Goal: Find specific page/section: Find specific page/section

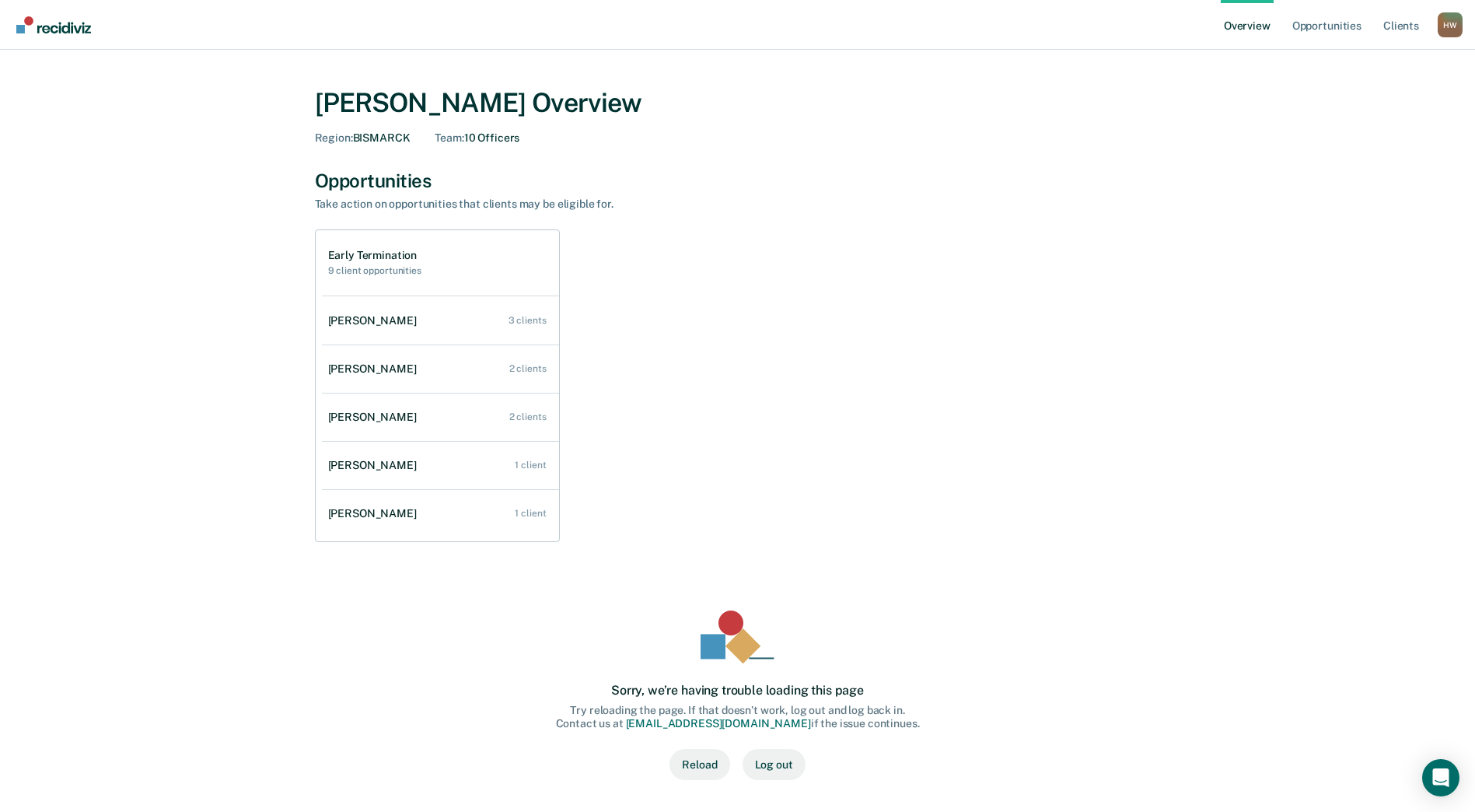
scroll to position [43, 0]
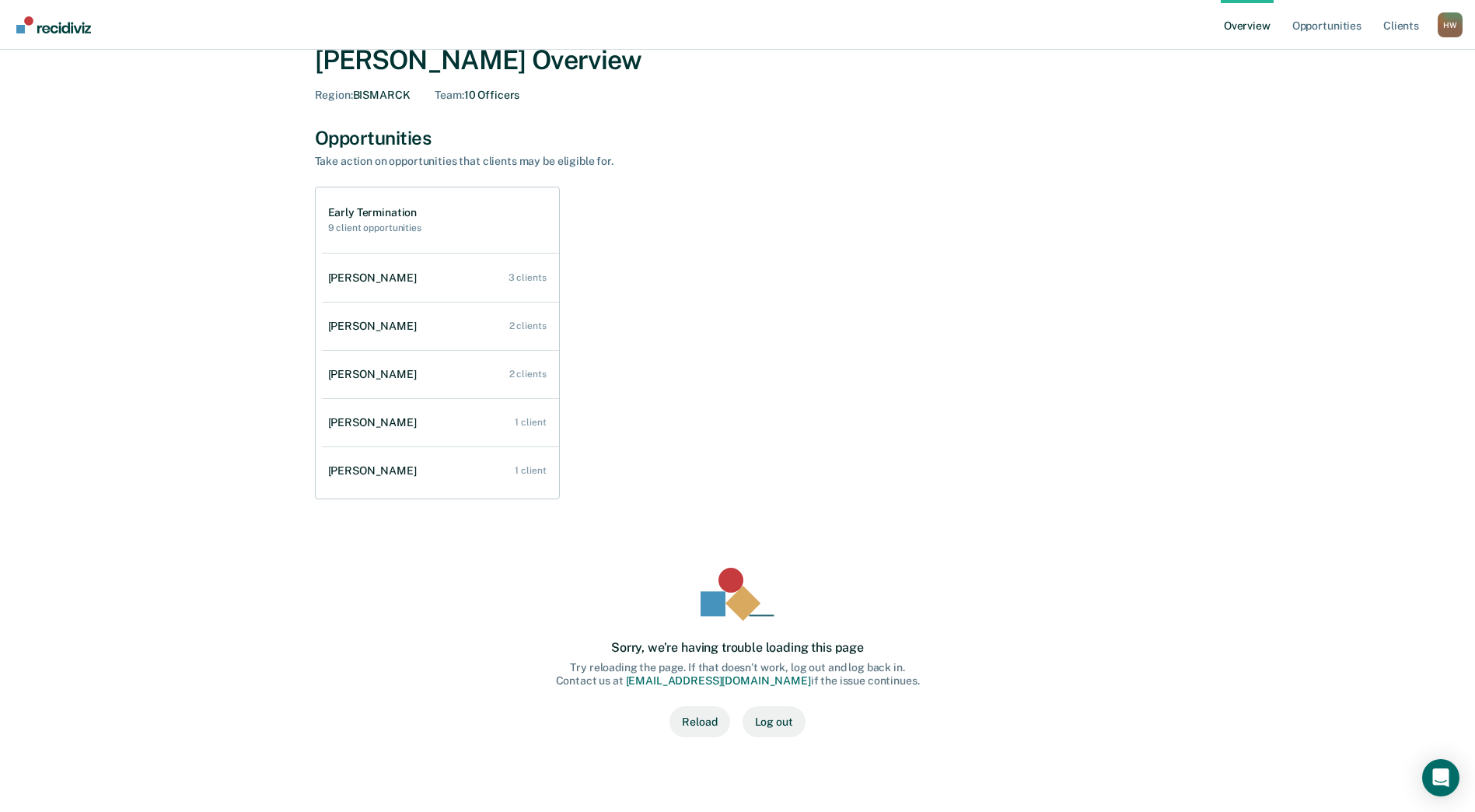
click at [703, 728] on button "Reload" at bounding box center [699, 721] width 60 height 31
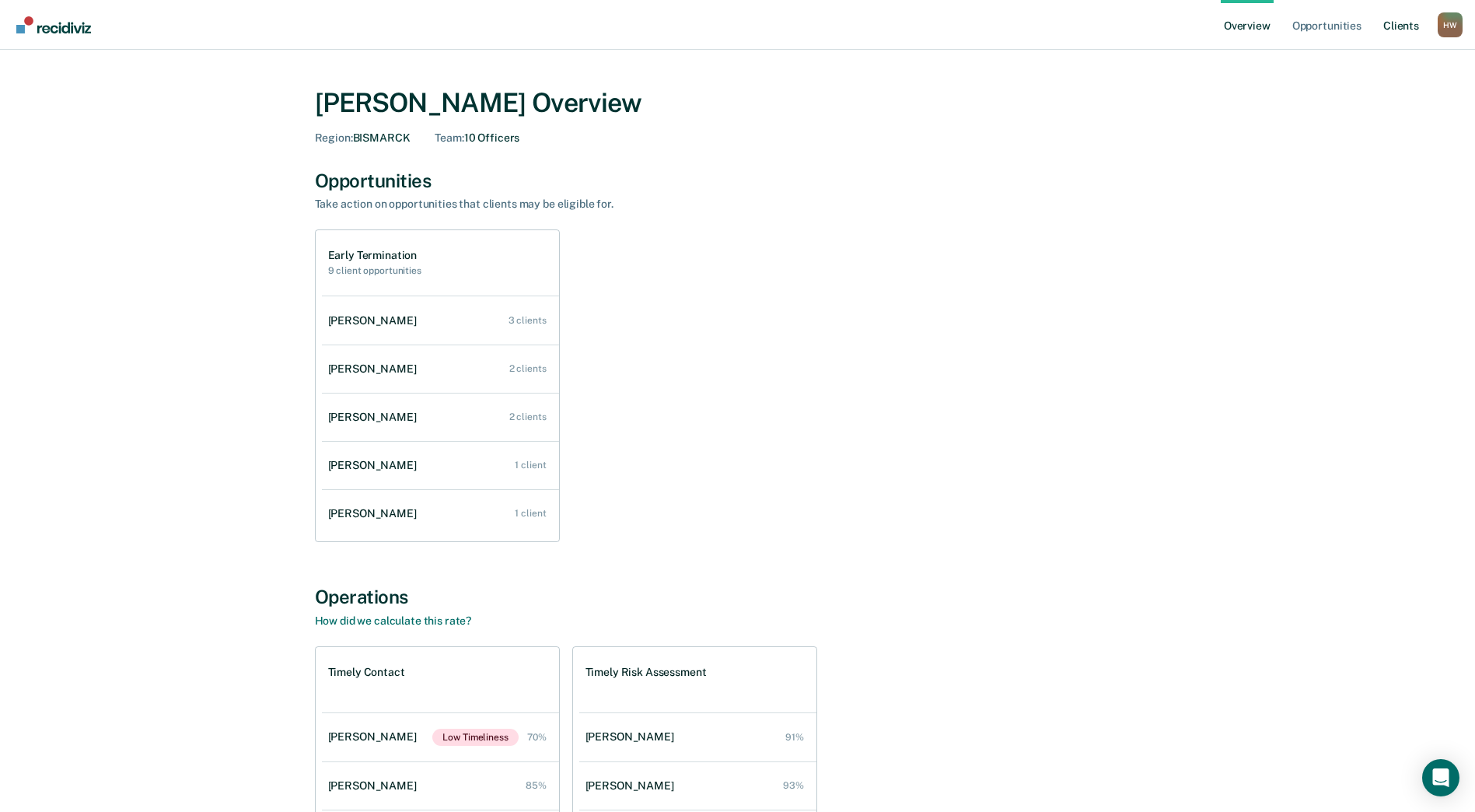
click at [1398, 20] on link "Client s" at bounding box center [1401, 25] width 42 height 50
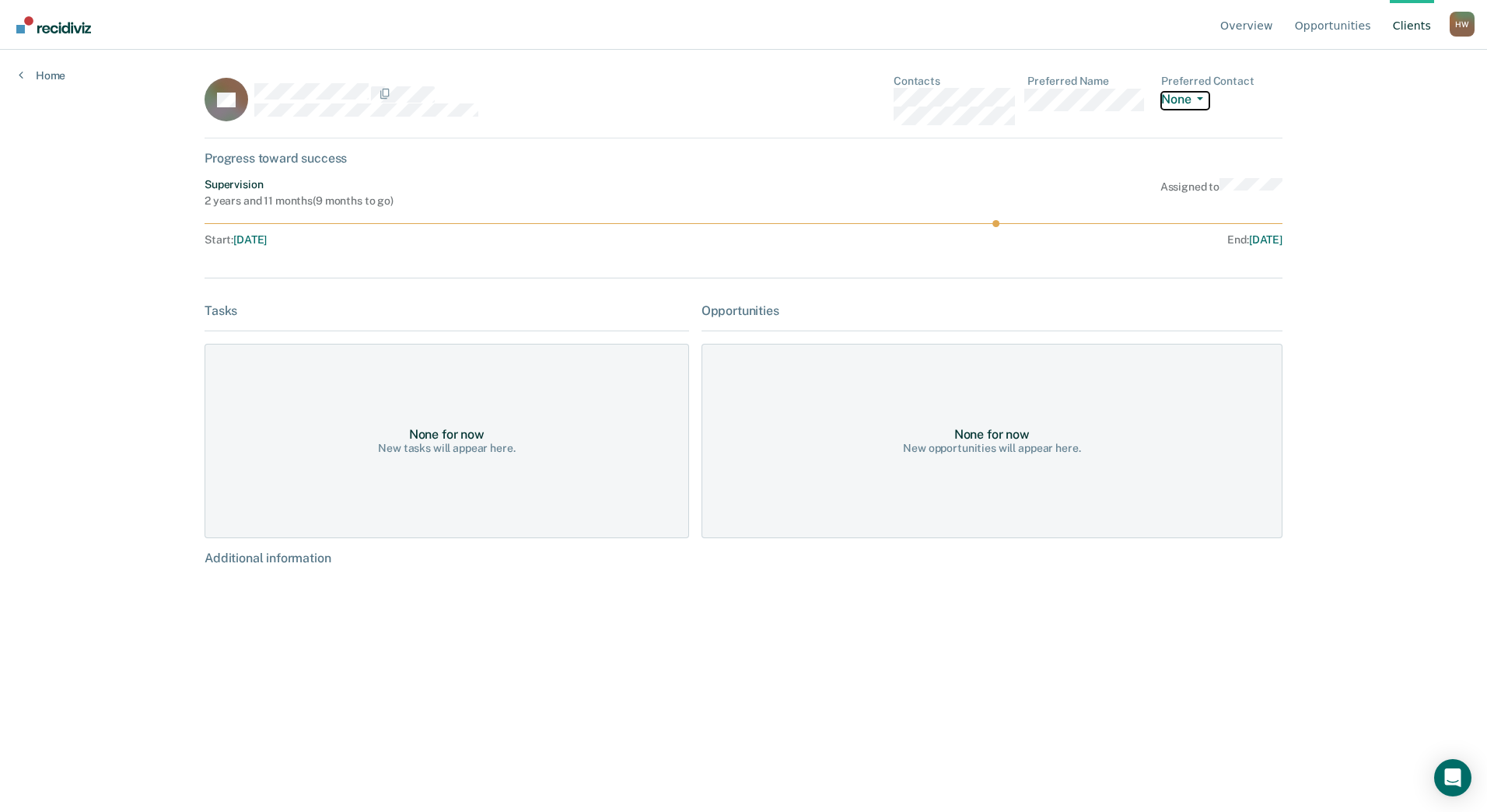
click at [1199, 97] on icon "button" at bounding box center [1199, 98] width 7 height 3
click at [1313, 102] on div "Overview Opportunities Client s [PERSON_NAME] [PERSON_NAME] Profile How it work…" at bounding box center [743, 406] width 1487 height 812
drag, startPoint x: 997, startPoint y: 224, endPoint x: 948, endPoint y: 224, distance: 49.0
click at [947, 224] on icon at bounding box center [743, 222] width 1077 height 7
click at [899, 222] on icon at bounding box center [743, 222] width 1077 height 7
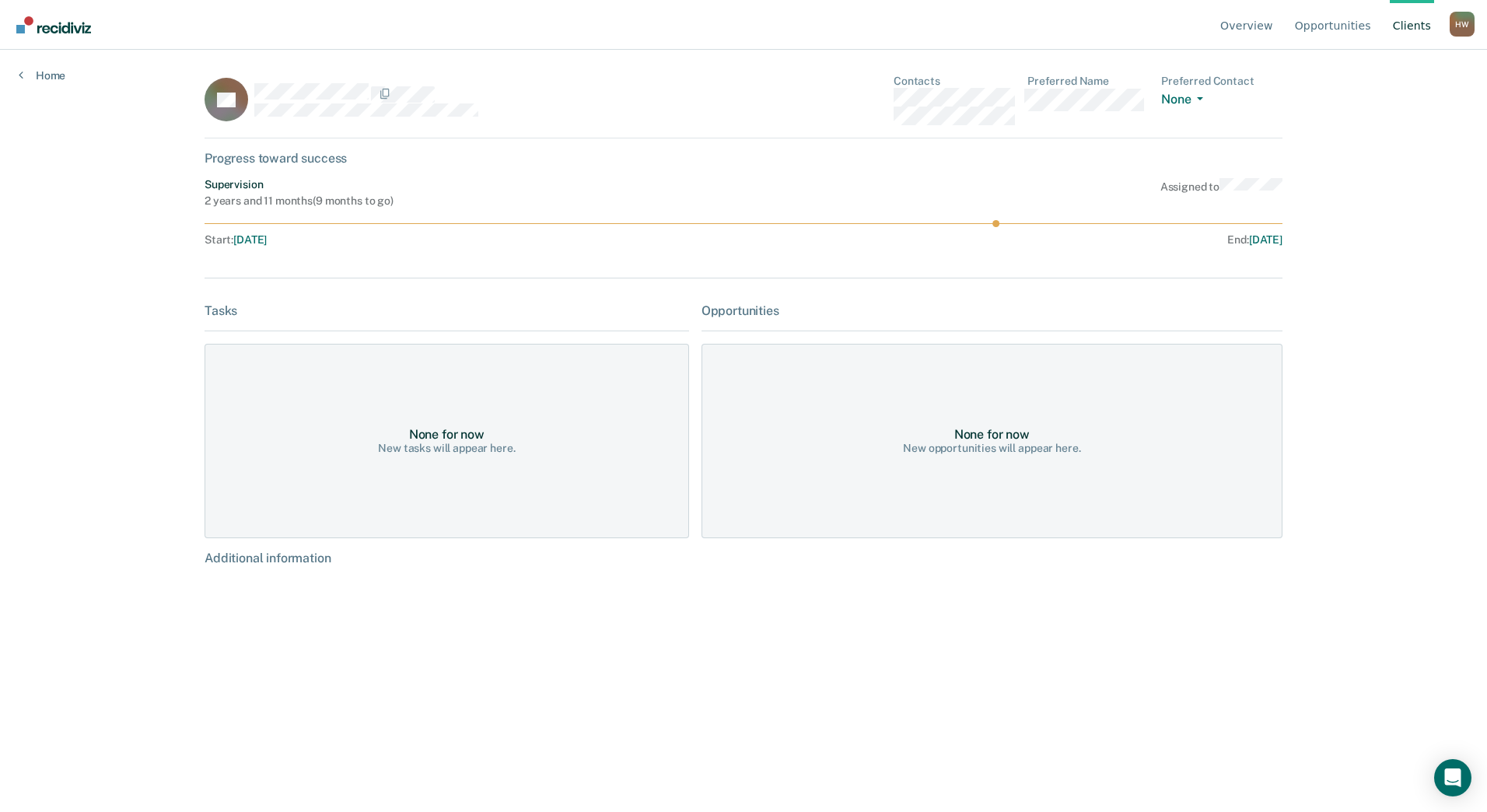
click at [860, 223] on line at bounding box center [743, 223] width 1077 height 0
click at [855, 221] on icon at bounding box center [743, 222] width 1077 height 7
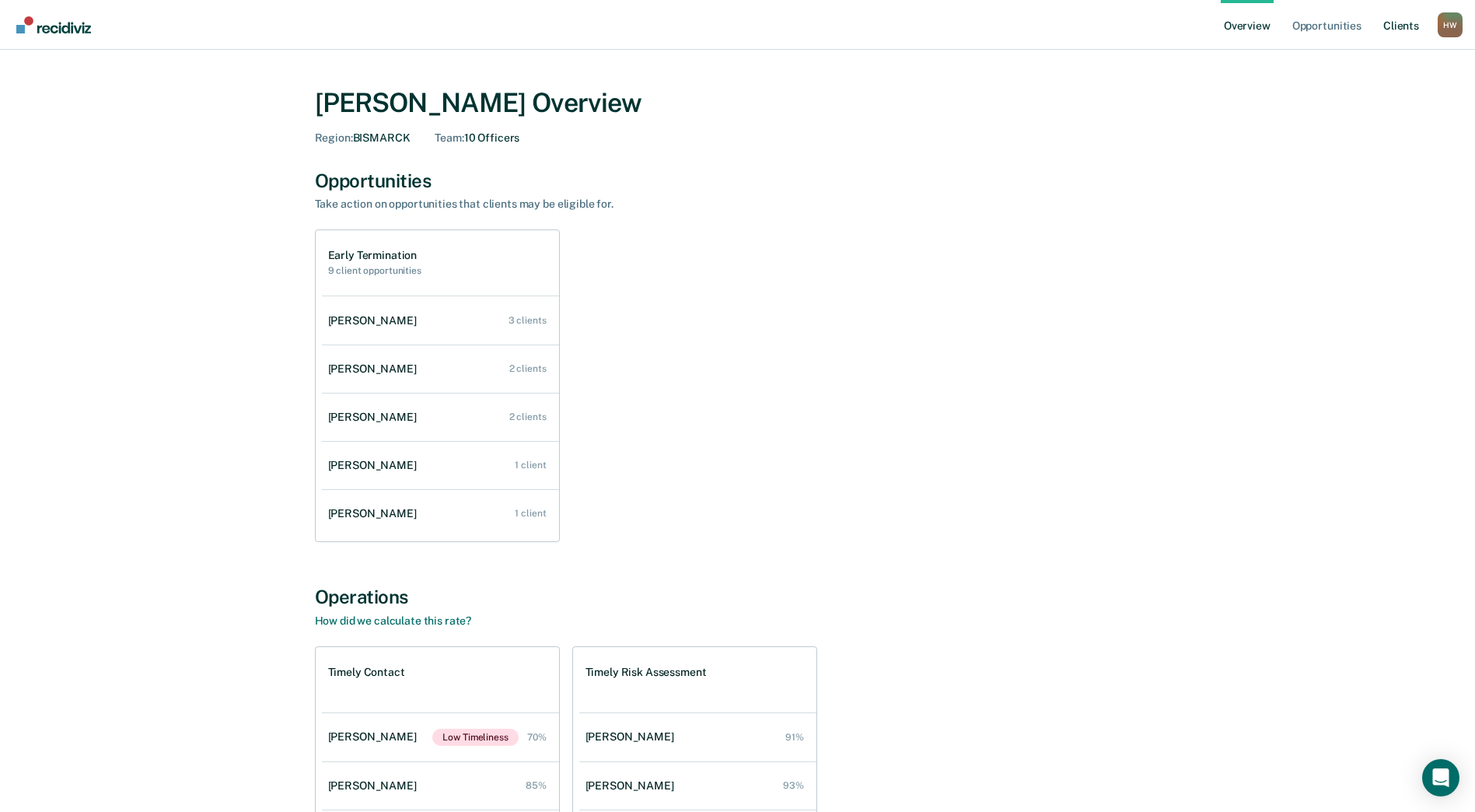
click at [1400, 24] on link "Client s" at bounding box center [1401, 25] width 42 height 50
